Goal: Navigation & Orientation: Find specific page/section

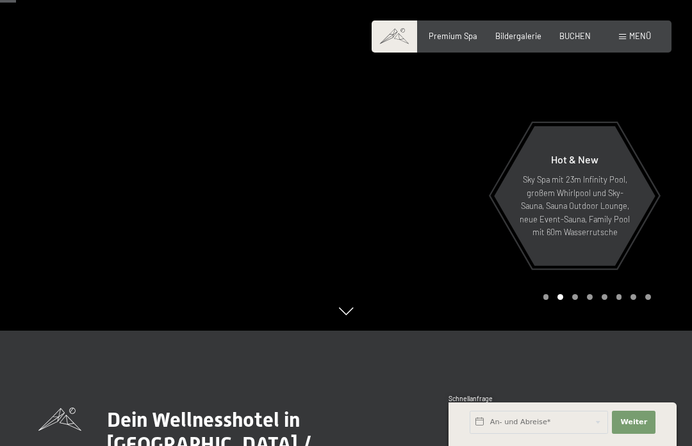
click at [579, 238] on p "Sky Spa mit 23m Infinity Pool, großem Whirlpool und Sky-Sauna, Sauna Outdoor Lo…" at bounding box center [575, 205] width 112 height 65
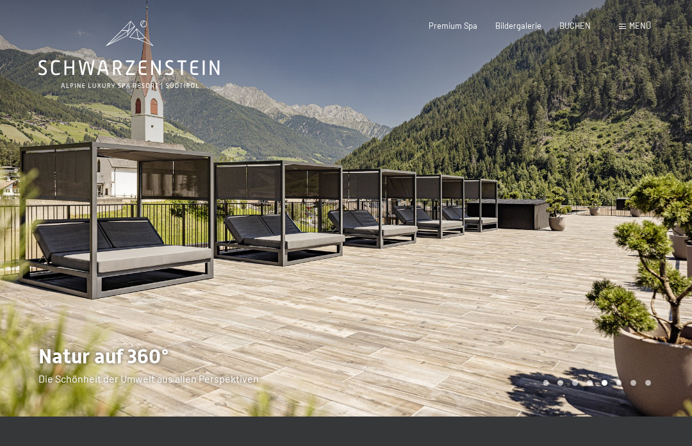
click at [641, 24] on span "Menü" at bounding box center [640, 26] width 22 height 10
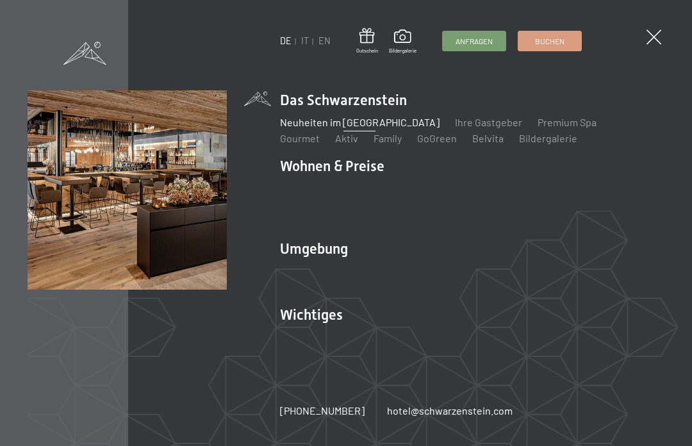
click at [320, 132] on link "Gourmet" at bounding box center [300, 138] width 40 height 12
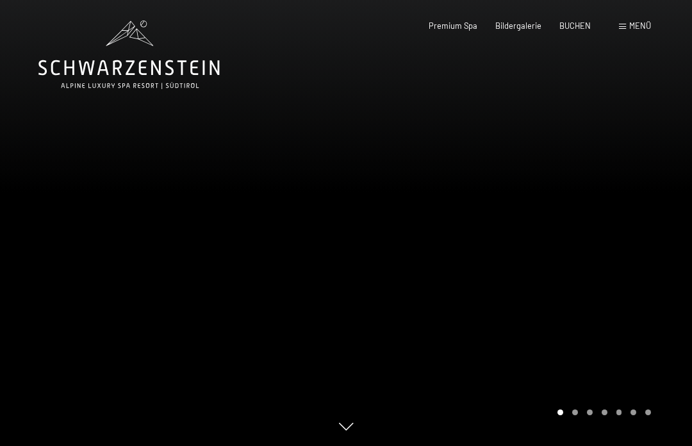
click at [463, 30] on span "Premium Spa" at bounding box center [453, 26] width 49 height 10
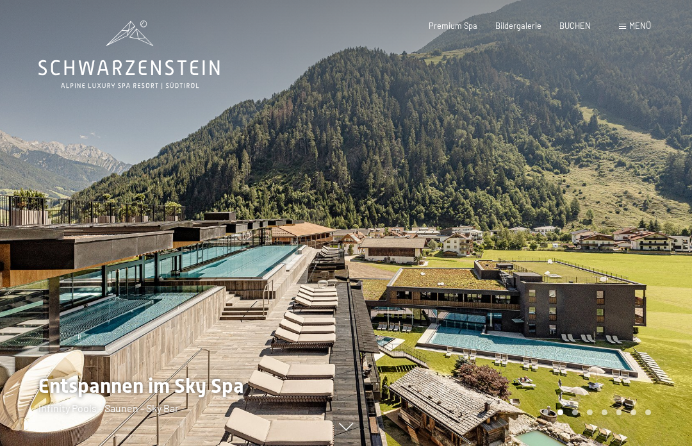
click at [639, 21] on span "Menü" at bounding box center [640, 26] width 22 height 10
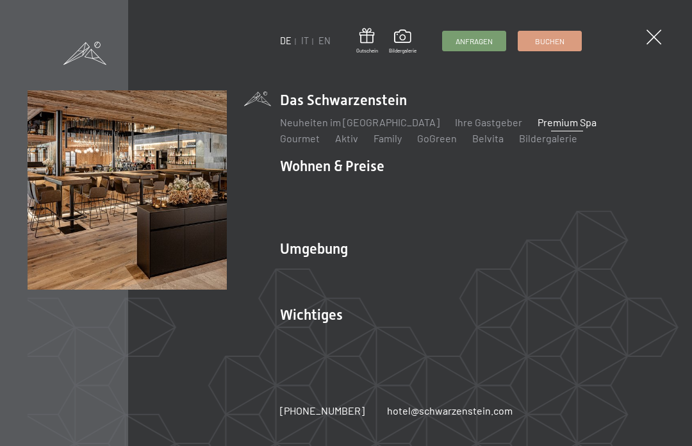
click at [275, 142] on img at bounding box center [158, 158] width 316 height 316
click at [279, 144] on img at bounding box center [158, 158] width 316 height 316
click at [335, 142] on link "Aktiv" at bounding box center [346, 138] width 23 height 12
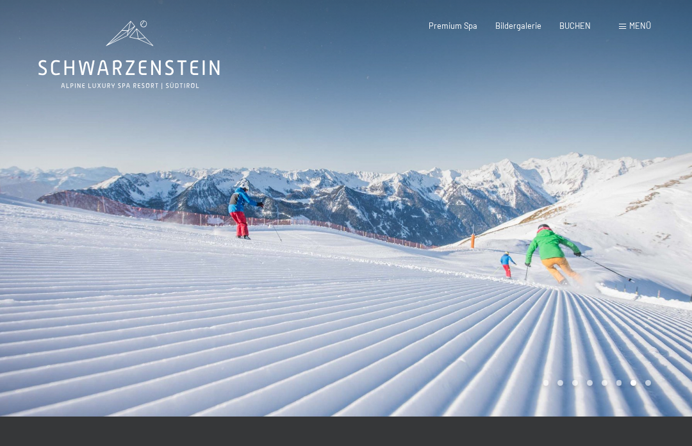
click at [535, 30] on div "Premium Spa Bildergalerie BUCHEN" at bounding box center [500, 27] width 217 height 12
click at [531, 26] on span "Bildergalerie" at bounding box center [519, 26] width 46 height 10
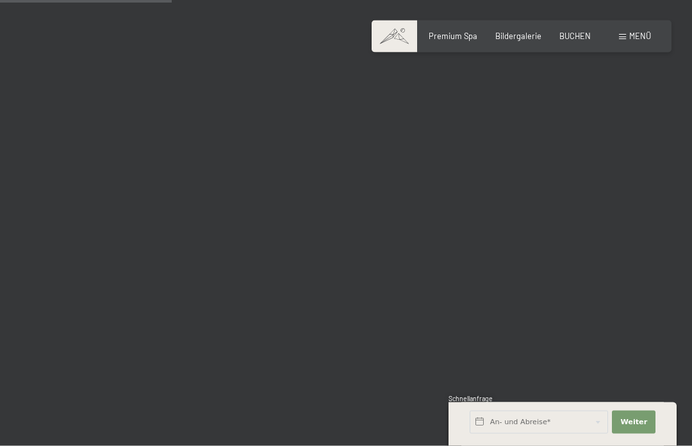
scroll to position [2419, 0]
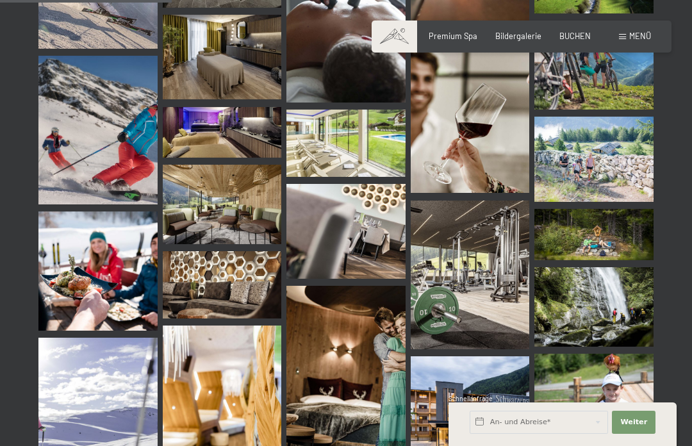
click at [490, 265] on img at bounding box center [470, 275] width 119 height 149
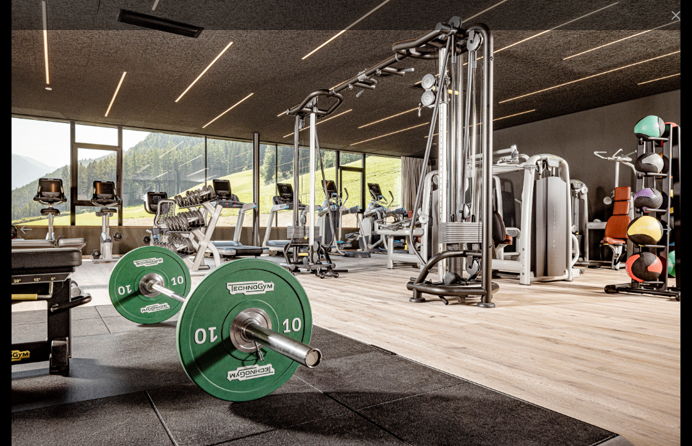
click at [679, 9] on button "Close gallery" at bounding box center [676, 15] width 32 height 30
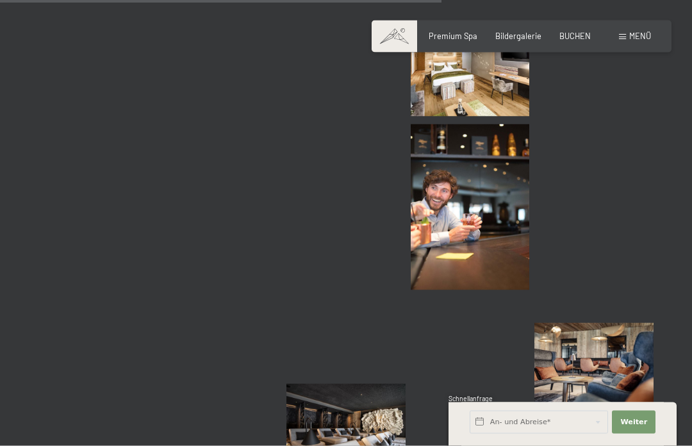
scroll to position [6238, 0]
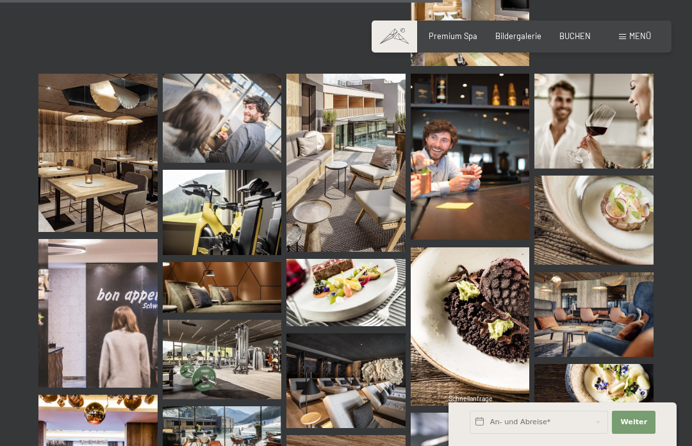
click at [205, 199] on img at bounding box center [222, 212] width 119 height 85
